Goal: Find specific page/section: Find specific page/section

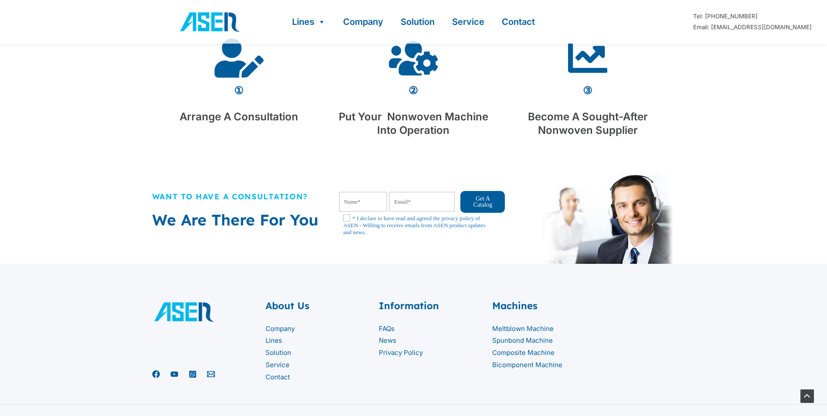
scroll to position [1778, 0]
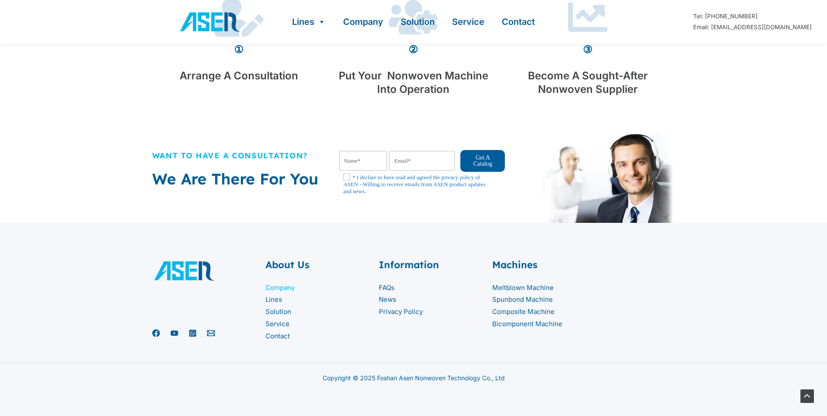
click at [270, 289] on link "Company" at bounding box center [279, 287] width 29 height 8
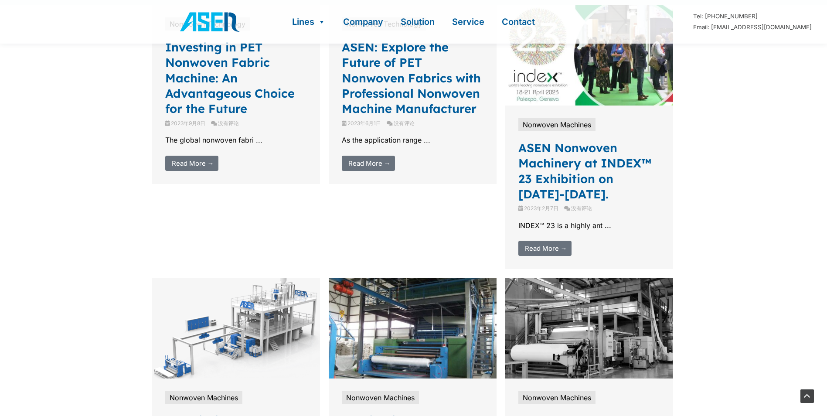
scroll to position [1787, 0]
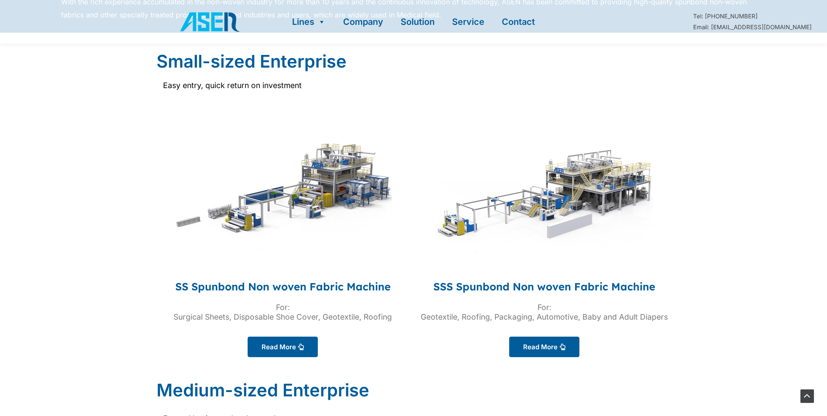
scroll to position [479, 0]
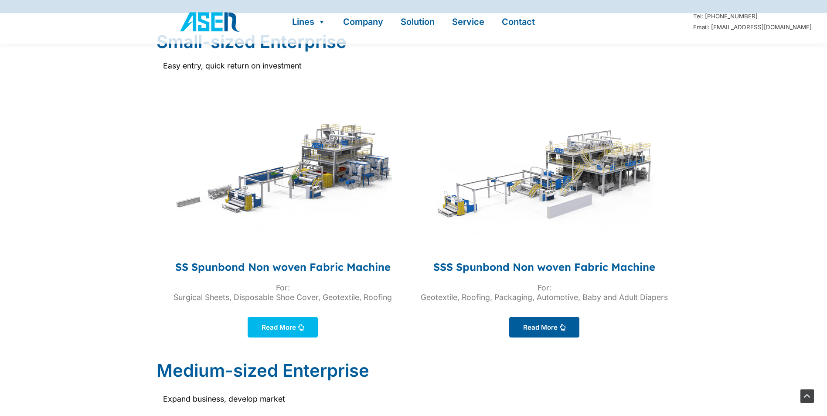
click at [274, 329] on span "Read More" at bounding box center [279, 327] width 34 height 7
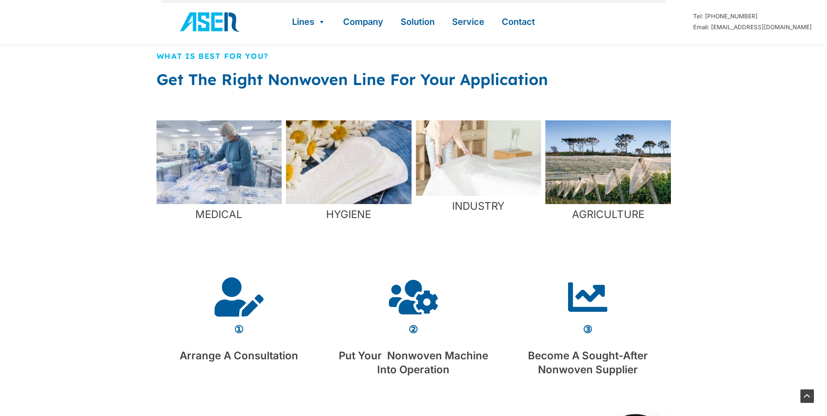
scroll to position [785, 0]
click at [205, 164] on img "1 / 4" at bounding box center [219, 163] width 126 height 84
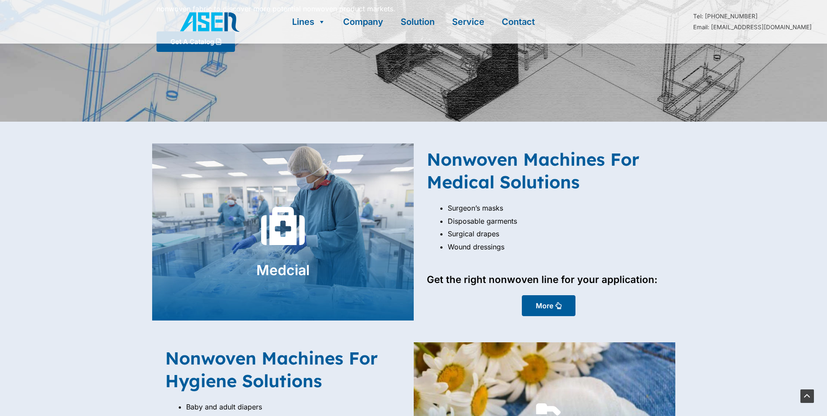
scroll to position [131, 0]
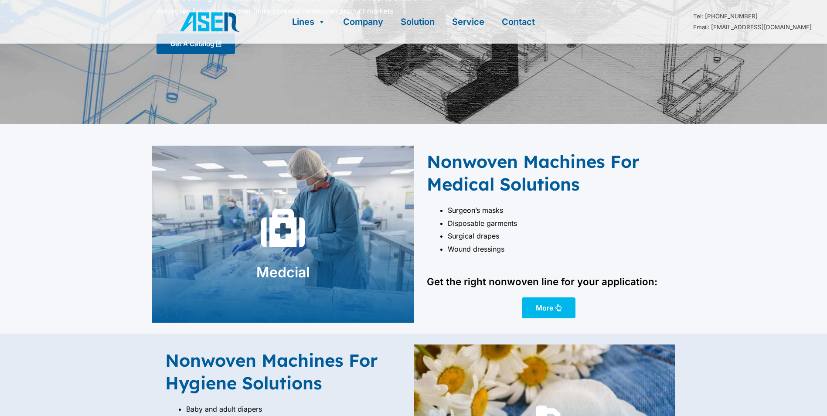
click at [539, 306] on span "More" at bounding box center [544, 307] width 17 height 7
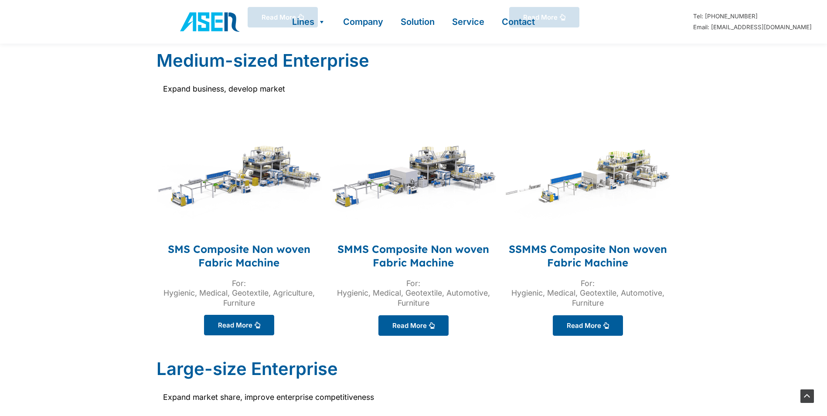
scroll to position [776, 0]
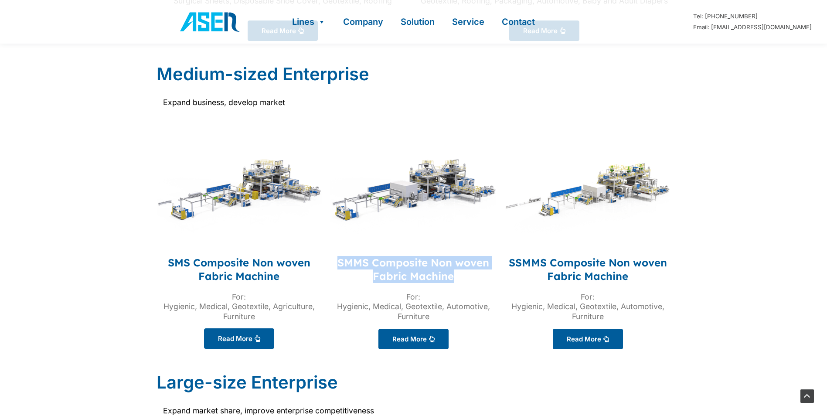
drag, startPoint x: 458, startPoint y: 275, endPoint x: 333, endPoint y: 263, distance: 124.7
click at [333, 263] on h4 "SMMS Composite Non woven Fabric Machine" at bounding box center [413, 269] width 166 height 27
drag, startPoint x: 333, startPoint y: 263, endPoint x: 289, endPoint y: 295, distance: 55.0
click at [289, 295] on div "For: Hygienic, Medical, Geotextile, Agriculture, Furniture" at bounding box center [239, 307] width 166 height 30
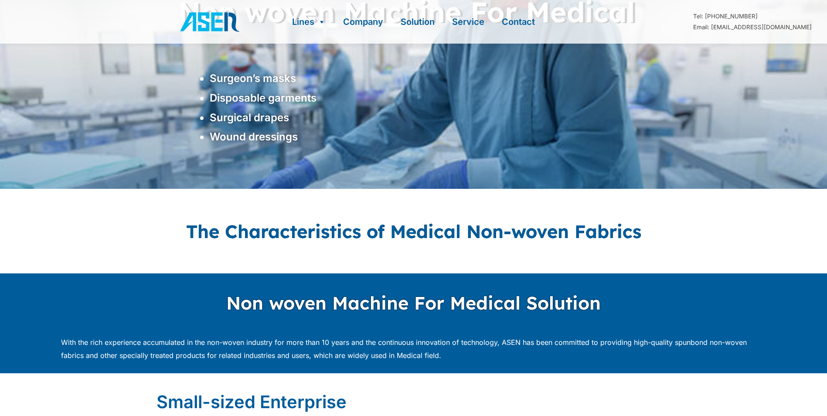
scroll to position [0, 0]
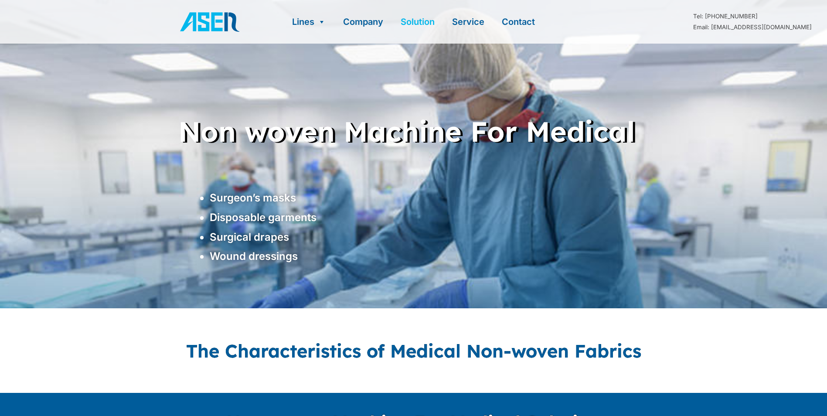
click at [412, 27] on link "Solution" at bounding box center [417, 22] width 51 height 44
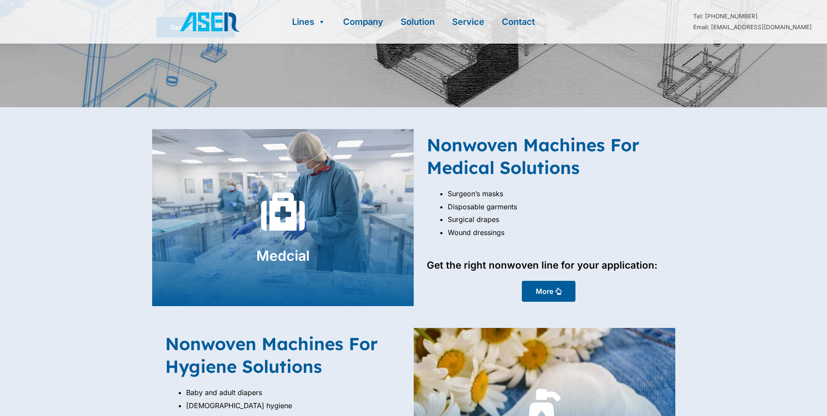
scroll to position [218, 0]
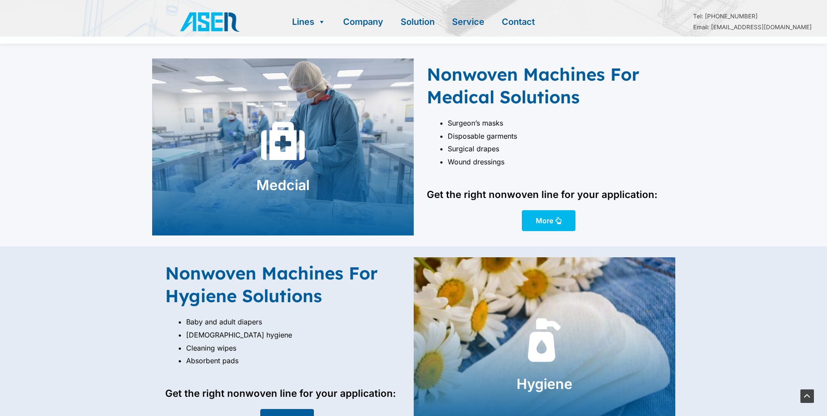
click at [567, 217] on link "More" at bounding box center [549, 220] width 54 height 21
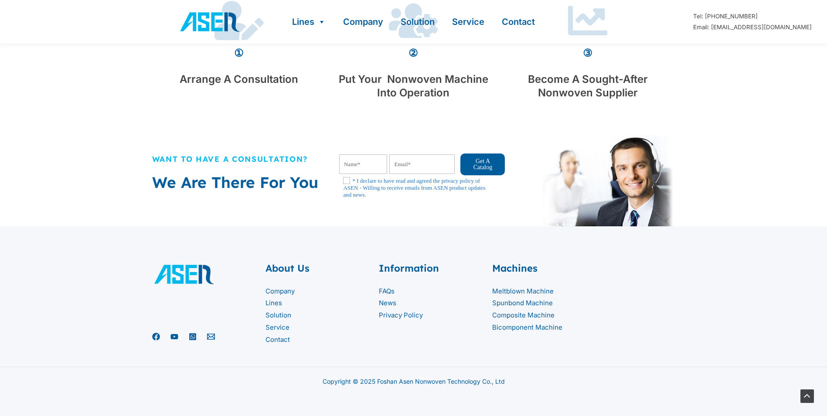
scroll to position [1778, 0]
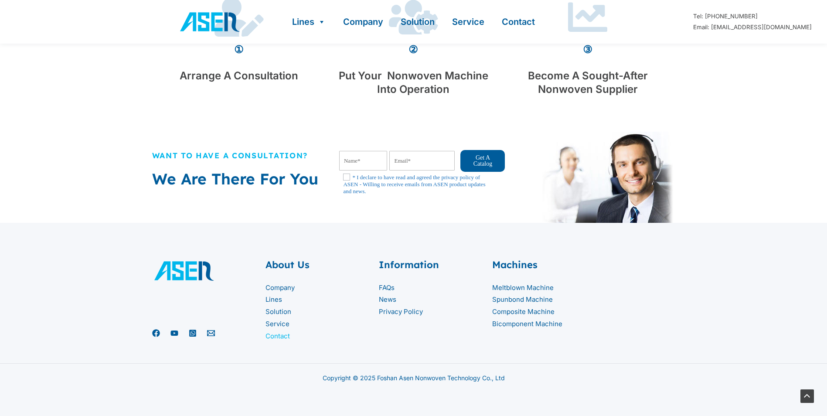
click at [281, 333] on link "Contact" at bounding box center [277, 336] width 24 height 8
